Goal: Communication & Community: Answer question/provide support

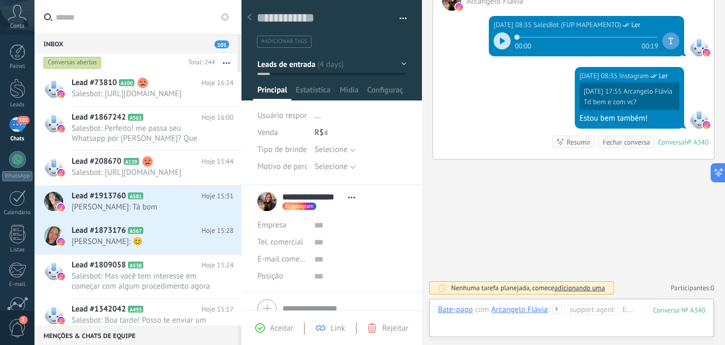
scroll to position [16, 0]
click at [173, 212] on span "[PERSON_NAME]: Tá bom" at bounding box center [143, 207] width 142 height 10
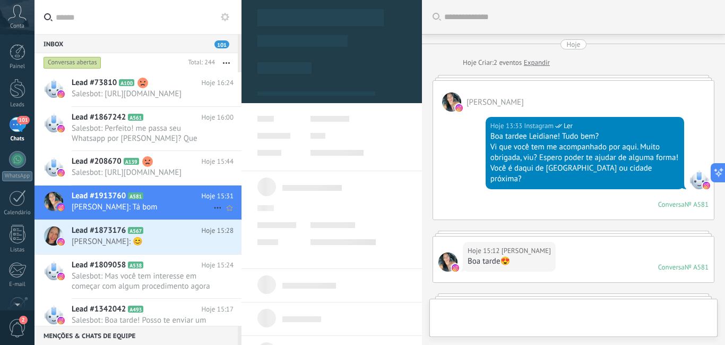
type textarea "**********"
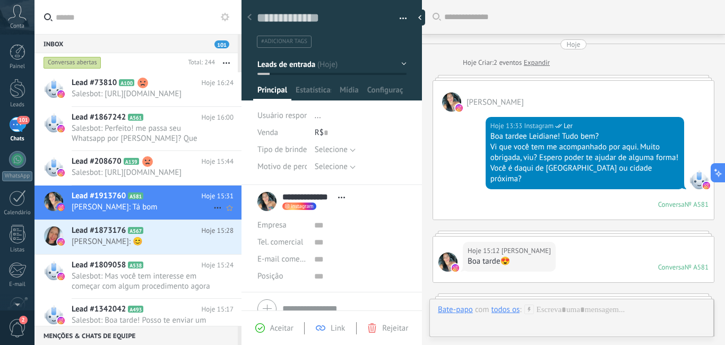
scroll to position [617, 0]
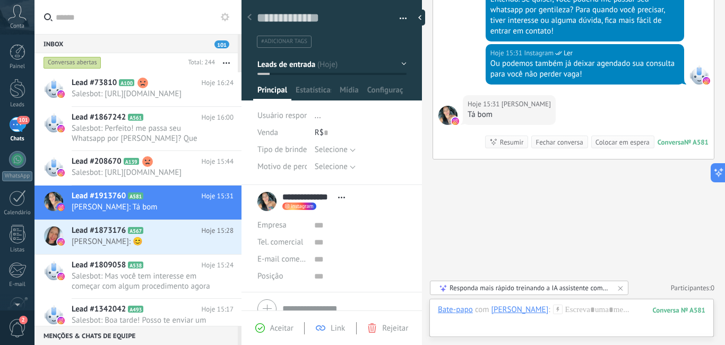
click at [553, 311] on icon at bounding box center [558, 309] width 10 height 10
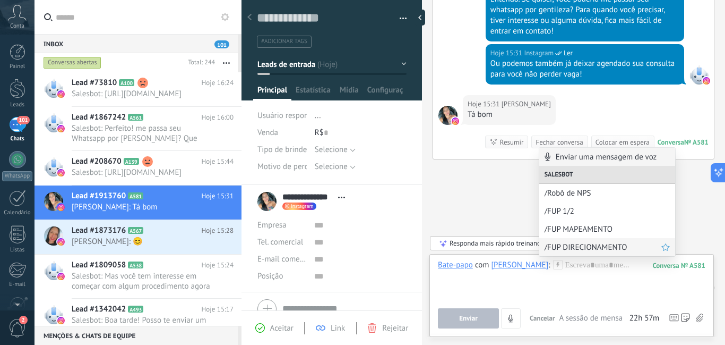
click at [564, 248] on span "/FUP DIRECIONAMENTO" at bounding box center [603, 247] width 117 height 10
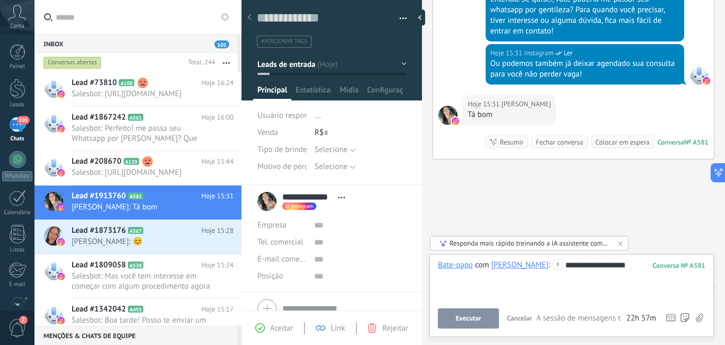
click at [473, 316] on span "Executar" at bounding box center [468, 317] width 25 height 7
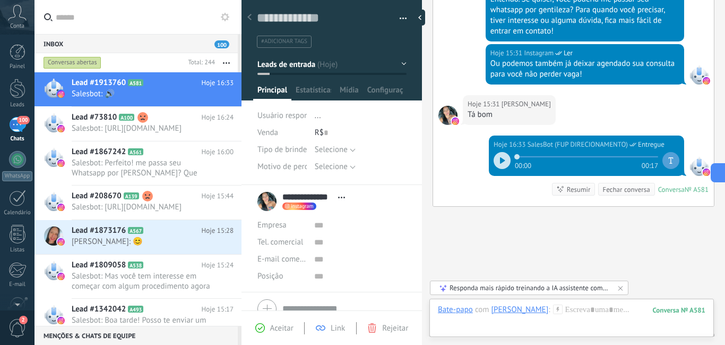
scroll to position [664, 0]
